Goal: Information Seeking & Learning: Learn about a topic

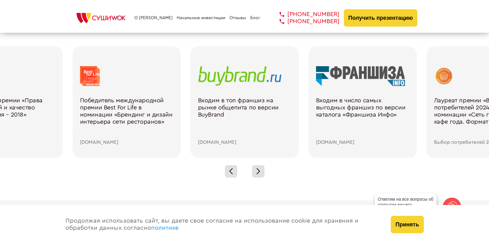
scroll to position [865, 0]
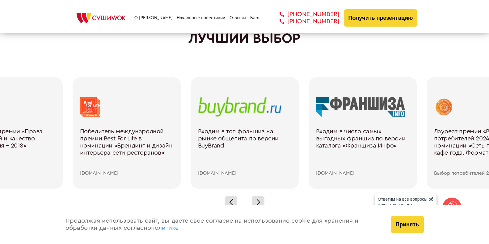
click at [248, 198] on div at bounding box center [244, 201] width 489 height 27
click at [252, 200] on div at bounding box center [258, 202] width 12 height 12
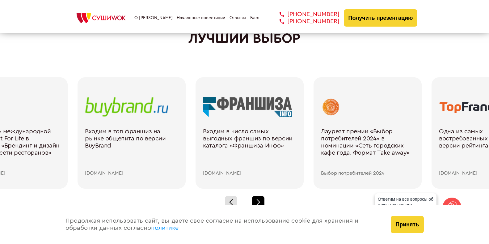
click at [252, 200] on div at bounding box center [258, 202] width 12 height 12
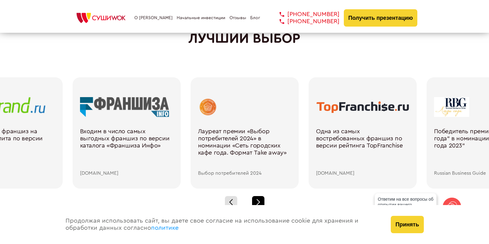
click at [252, 200] on div at bounding box center [258, 202] width 12 height 12
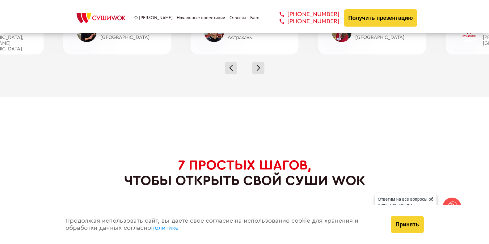
scroll to position [2132, 0]
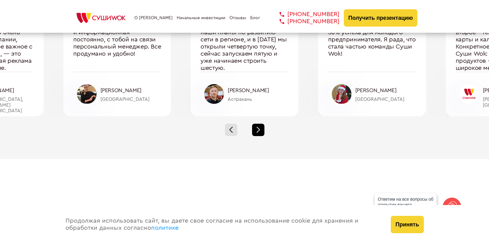
click at [254, 134] on div at bounding box center [258, 130] width 12 height 12
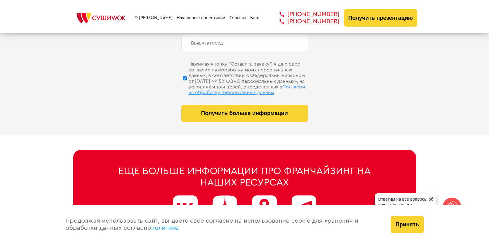
scroll to position [3171, 0]
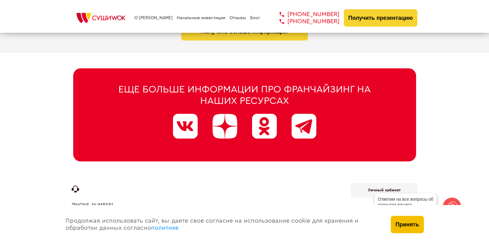
click at [407, 227] on button "Принять" at bounding box center [407, 224] width 33 height 17
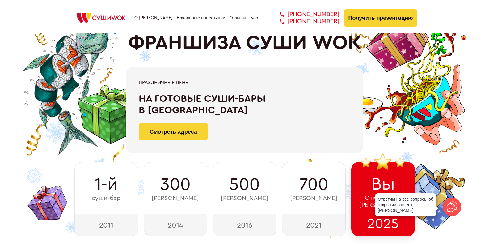
scroll to position [0, 0]
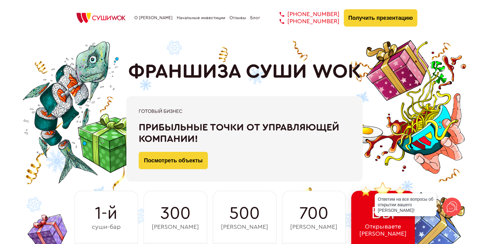
click at [161, 17] on link "О [PERSON_NAME]" at bounding box center [153, 17] width 38 height 5
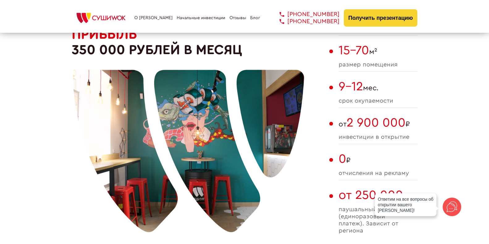
click at [182, 17] on link "Начальные инвестиции" at bounding box center [201, 17] width 49 height 5
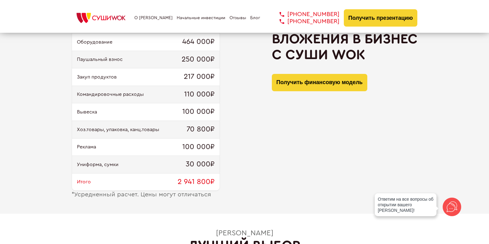
click at [233, 19] on link "Отзывы" at bounding box center [238, 17] width 17 height 5
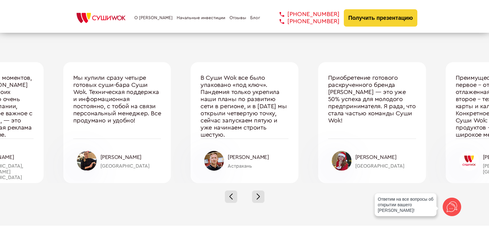
click at [204, 19] on link "Начальные инвестиции" at bounding box center [201, 17] width 49 height 5
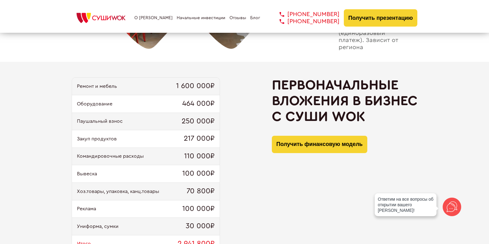
scroll to position [627, 0]
